Goal: Download file/media

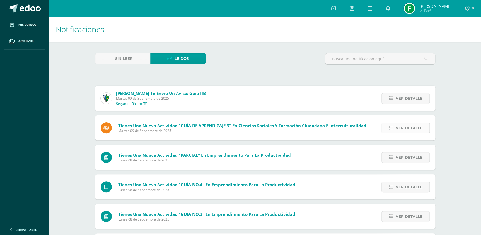
click at [413, 125] on span "Ver detalle" at bounding box center [409, 128] width 27 height 10
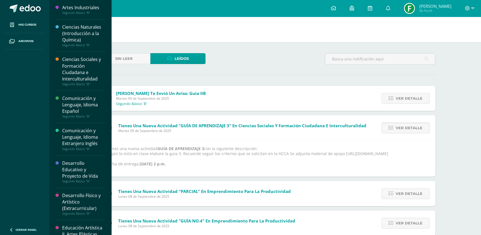
click at [76, 77] on div "Ciencias Sociales y Formación Ciudadana e Interculturalidad" at bounding box center [83, 69] width 42 height 26
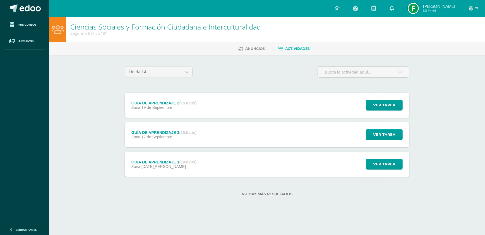
click at [156, 128] on div "GUÍA DE APRENDIZAJE 3 (10.0 pts) Zona 17 de Septiembre" at bounding box center [164, 134] width 78 height 25
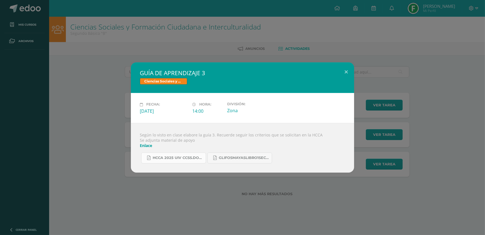
click at [163, 161] on link "HCCA 2025 UIV CCSS.docx.pdf" at bounding box center [173, 158] width 65 height 11
click at [226, 155] on link "GlifosMayasLibro1Sect1.pdf" at bounding box center [239, 158] width 65 height 11
